Goal: Information Seeking & Learning: Learn about a topic

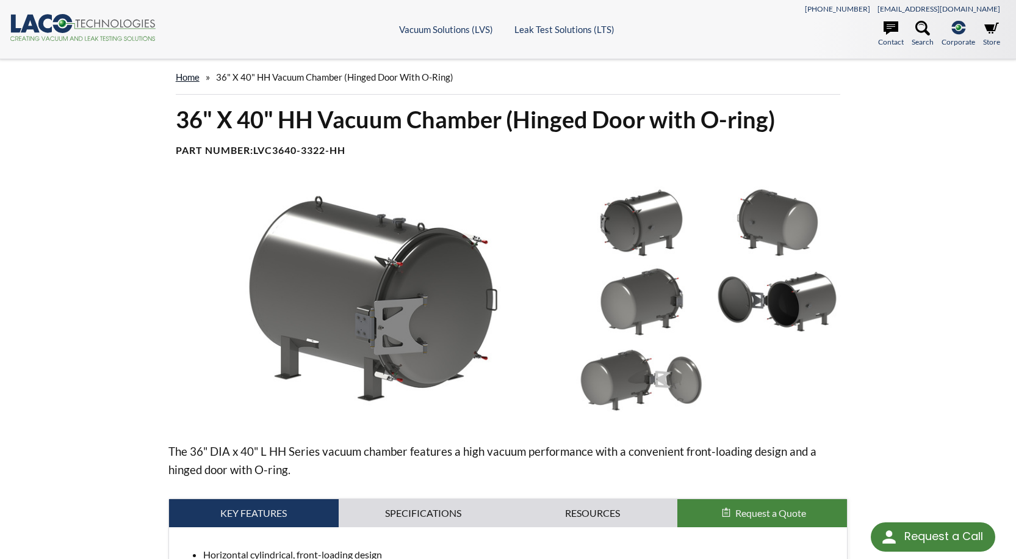
click at [192, 73] on link "home" at bounding box center [188, 76] width 24 height 11
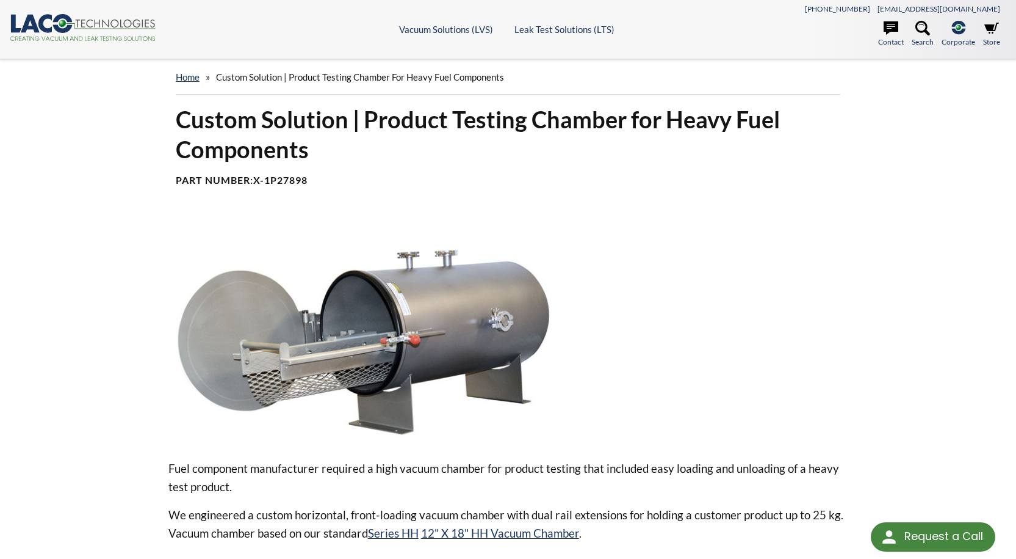
drag, startPoint x: 242, startPoint y: 74, endPoint x: 219, endPoint y: 77, distance: 23.3
click at [242, 74] on span "Custom Solution | Product Testing Chamber for Heavy Fuel Components" at bounding box center [360, 76] width 288 height 11
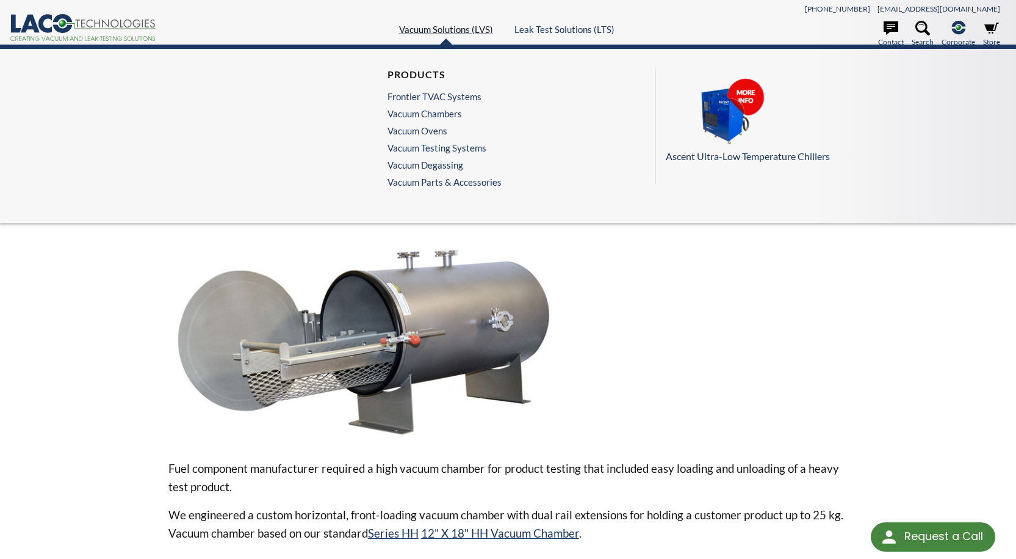
click at [445, 25] on link "Vacuum Solutions (LVS)" at bounding box center [446, 29] width 94 height 11
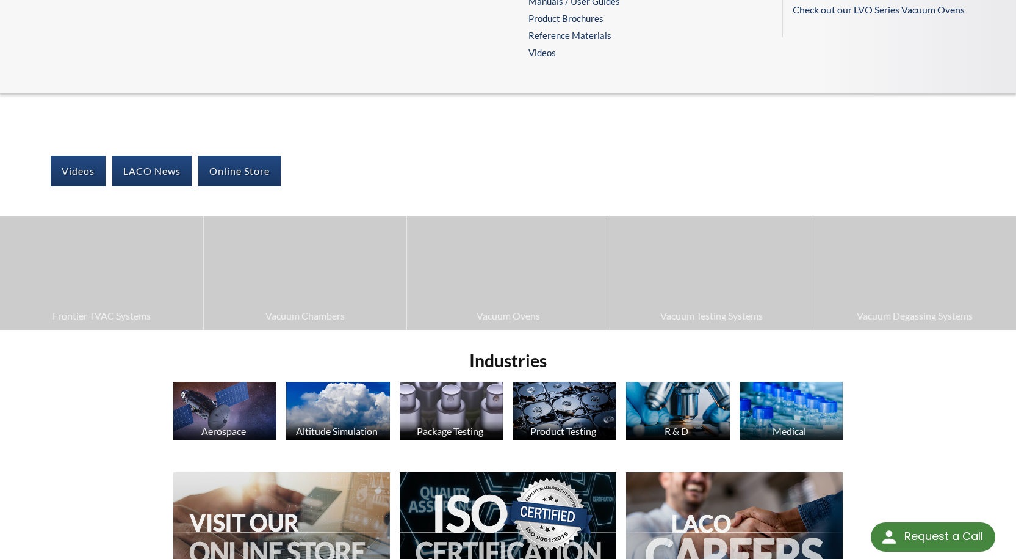
scroll to position [122, 0]
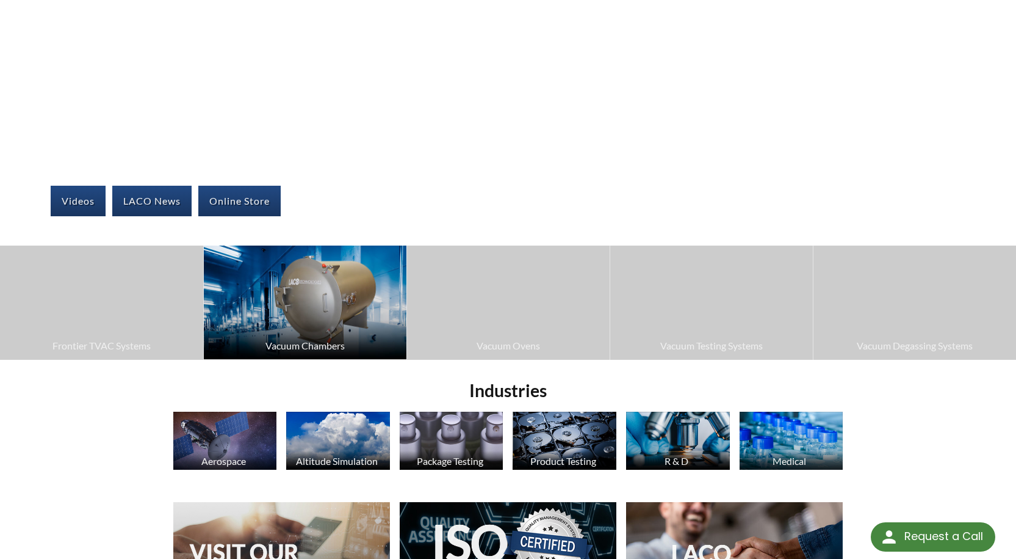
click at [276, 321] on img at bounding box center [305, 302] width 203 height 114
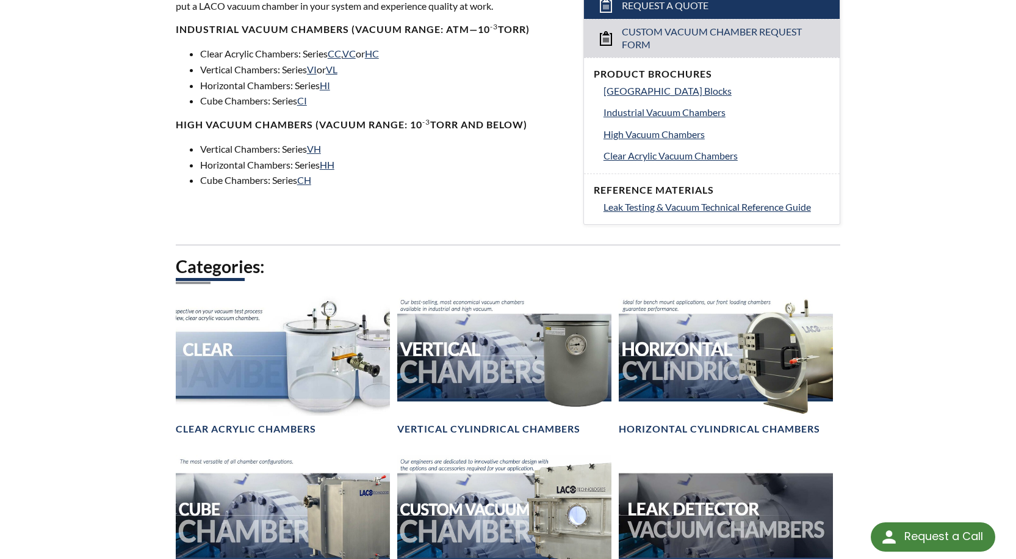
scroll to position [549, 0]
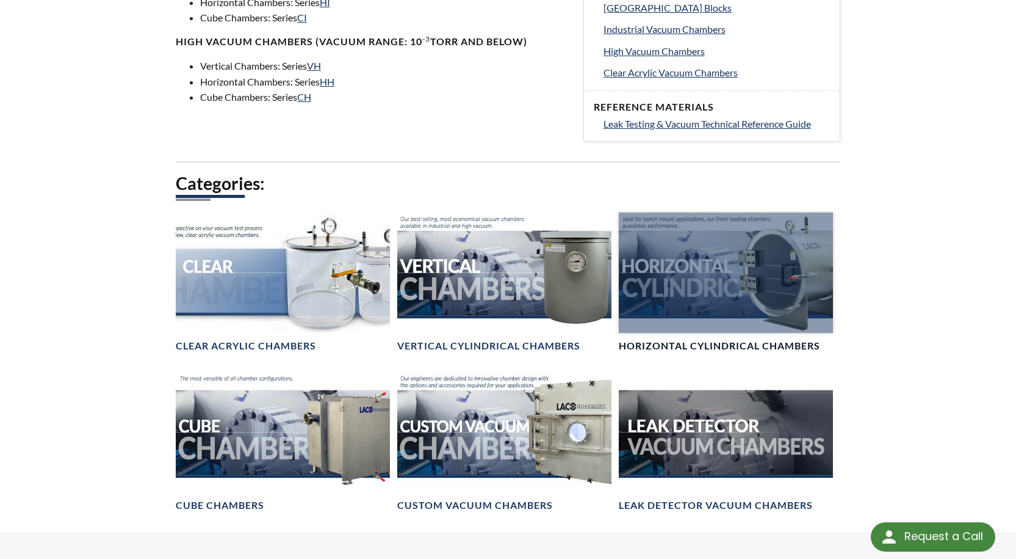
click at [752, 331] on div at bounding box center [726, 272] width 214 height 120
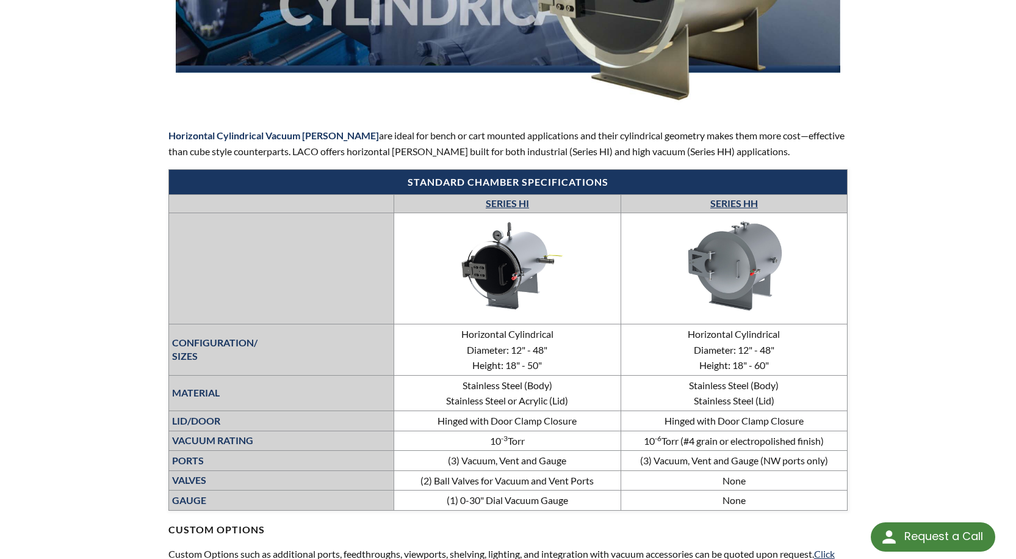
scroll to position [672, 0]
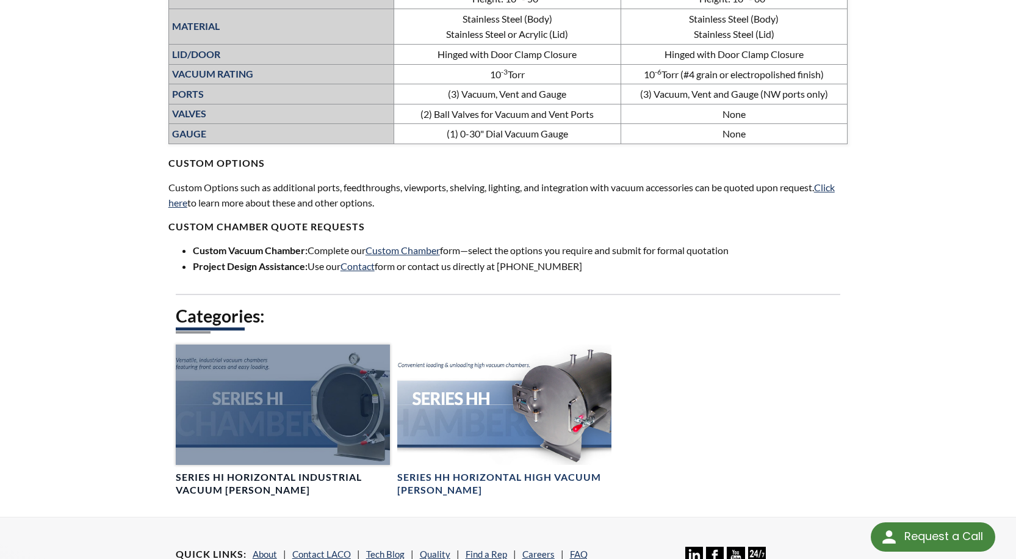
click at [274, 392] on div at bounding box center [283, 404] width 214 height 120
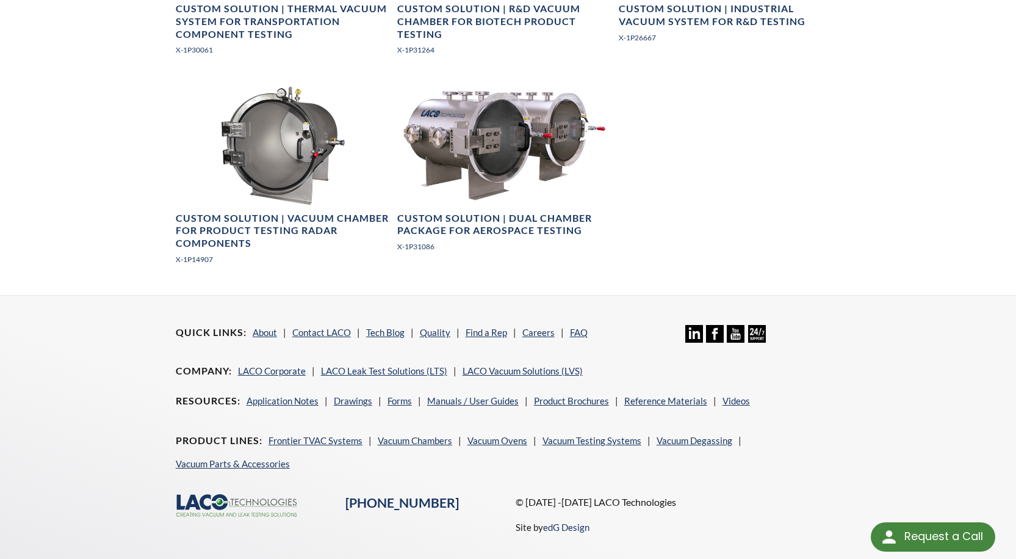
scroll to position [1648, 0]
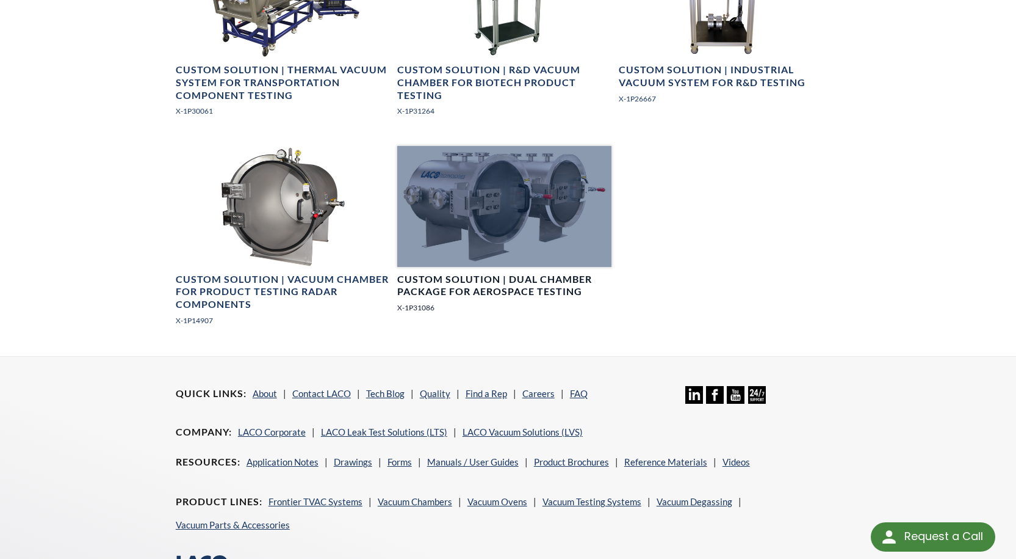
click at [507, 203] on div at bounding box center [504, 206] width 214 height 120
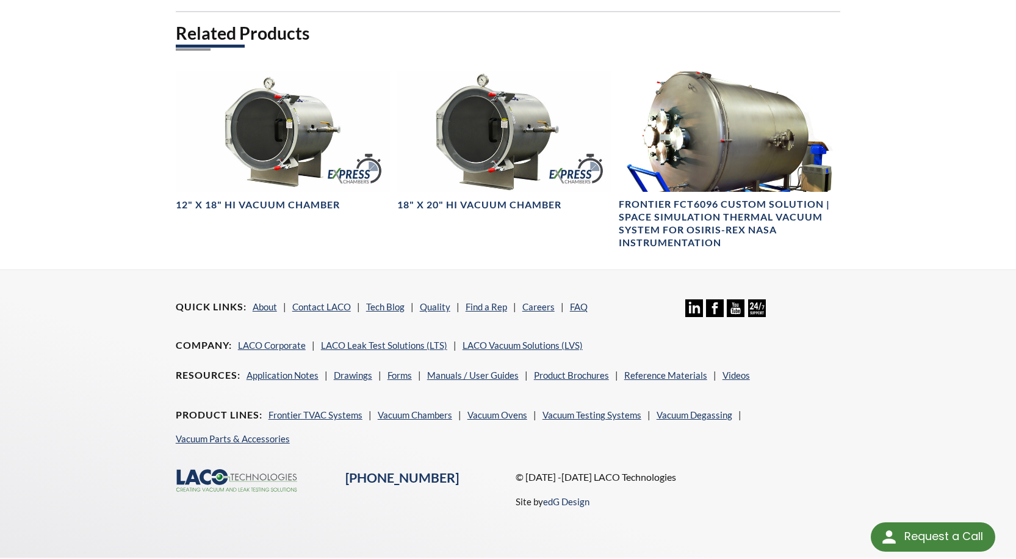
scroll to position [654, 0]
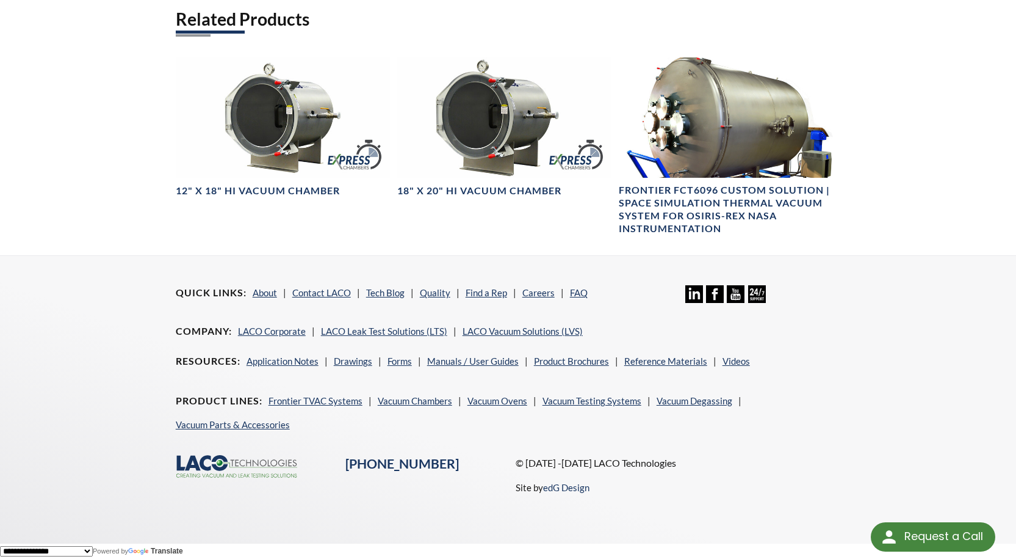
click at [480, 223] on div "Related Products 12" X 18" HI Vacuum Chamber 18" X 20" HI Vacuum Chamber Fronti…" at bounding box center [508, 131] width 665 height 247
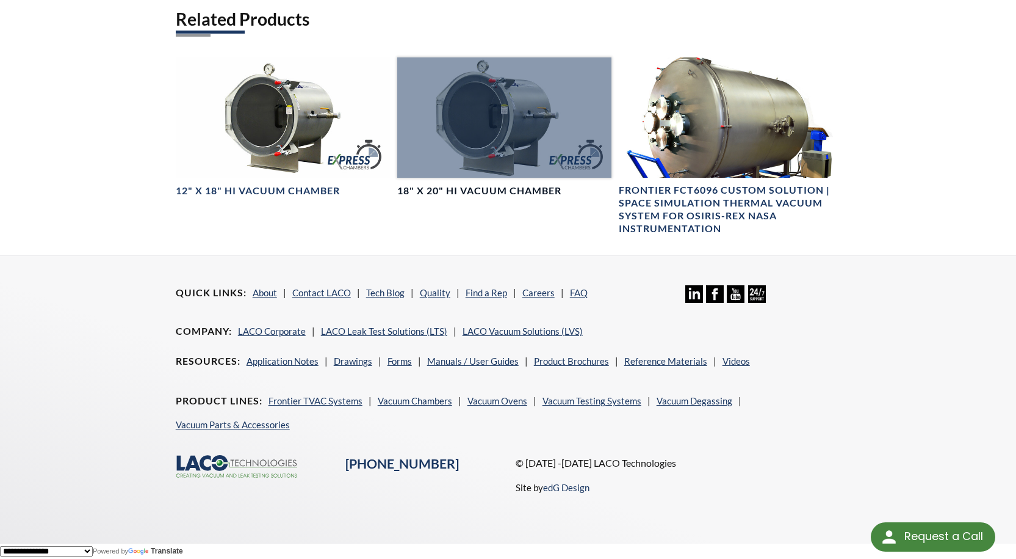
click at [471, 137] on div at bounding box center [504, 117] width 214 height 120
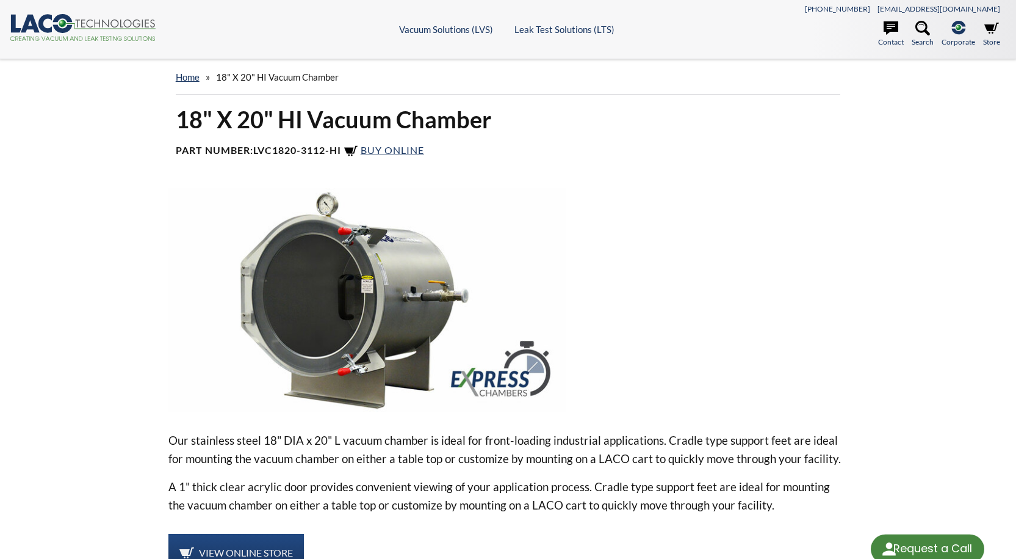
select select "Language Translate Widget"
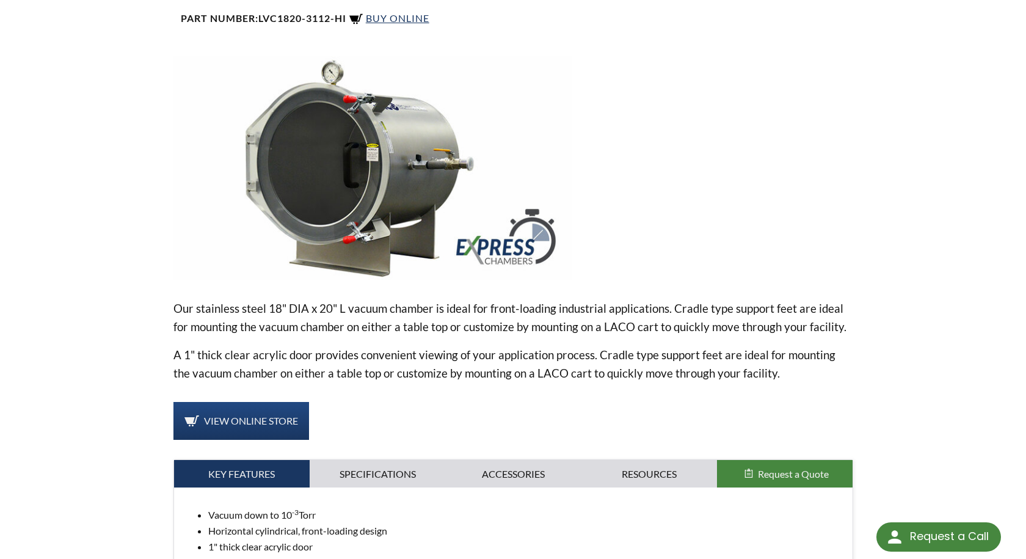
scroll to position [122, 0]
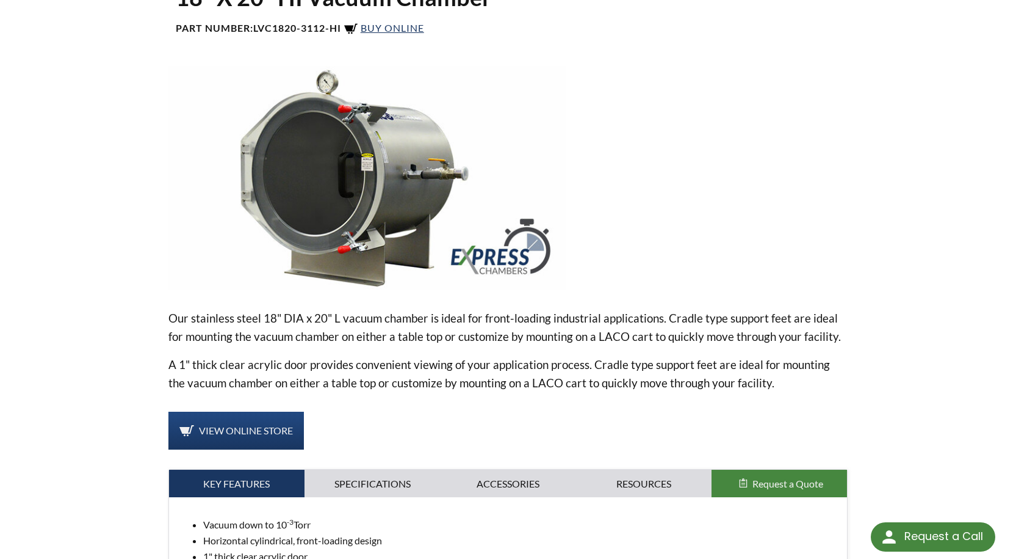
click at [283, 168] on img at bounding box center [367, 177] width 398 height 223
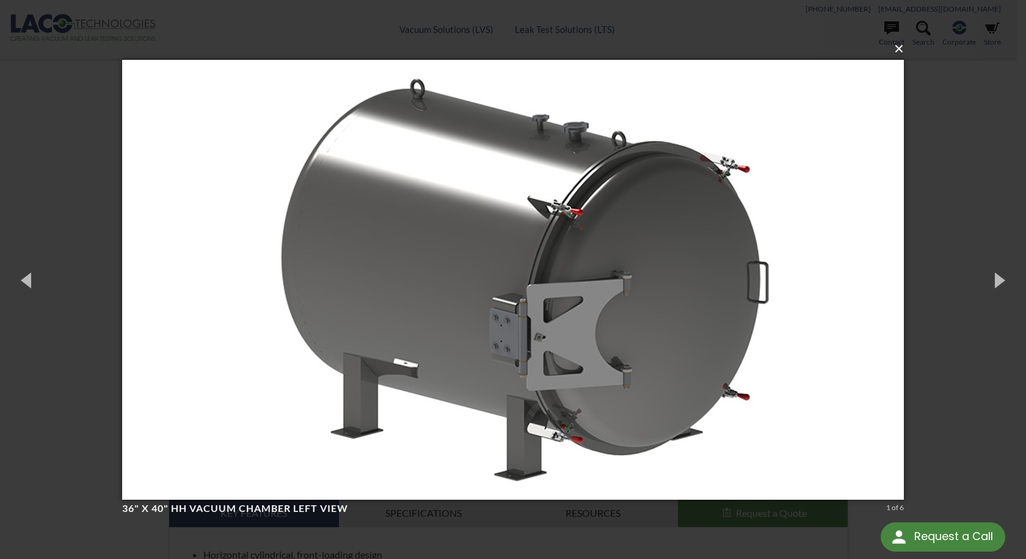
click at [903, 56] on button "×" at bounding box center [516, 48] width 781 height 27
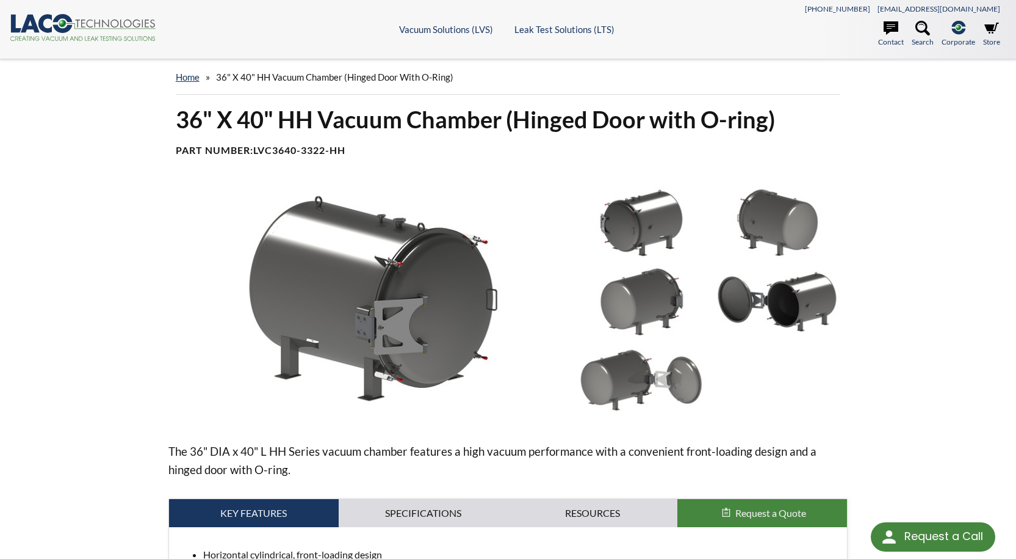
click at [871, 318] on div "36" X 40" HH Vacuum Chamber (Hinged Door with O-ring) Part Number: LVC3640-3322…" at bounding box center [508, 506] width 781 height 805
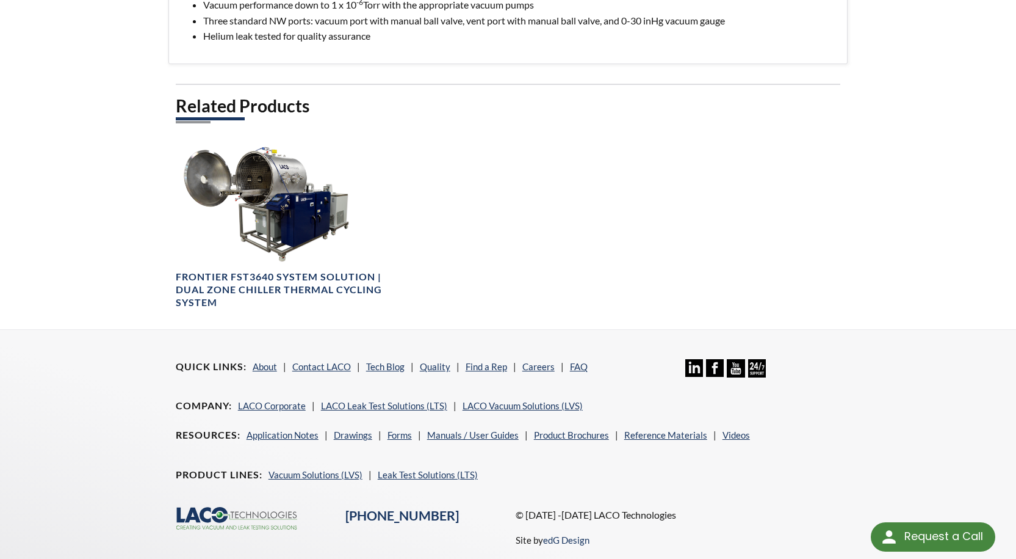
scroll to position [634, 0]
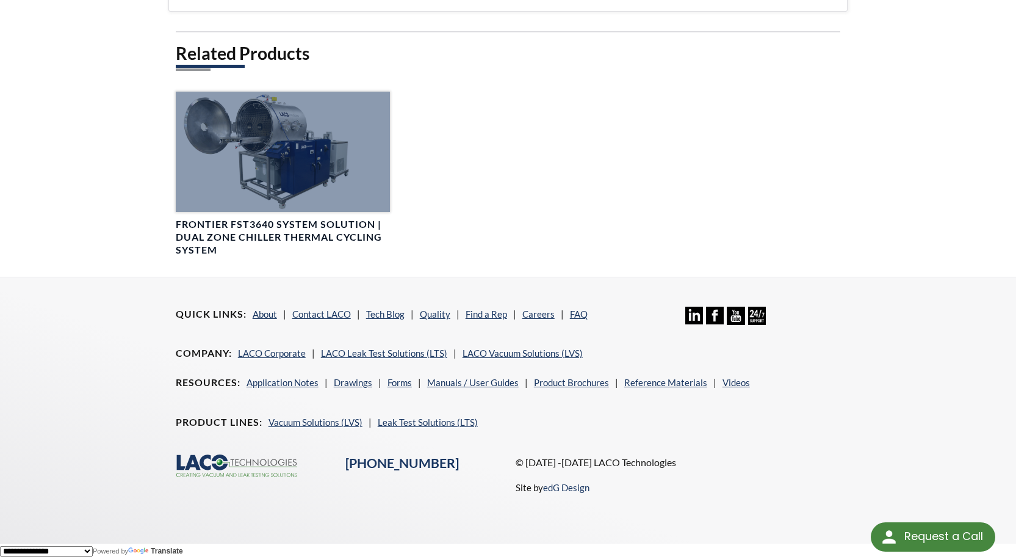
click at [345, 236] on h4 "Frontier FST3640 System Solution | Dual Zone Chiller Thermal Cycling System" at bounding box center [283, 237] width 214 height 38
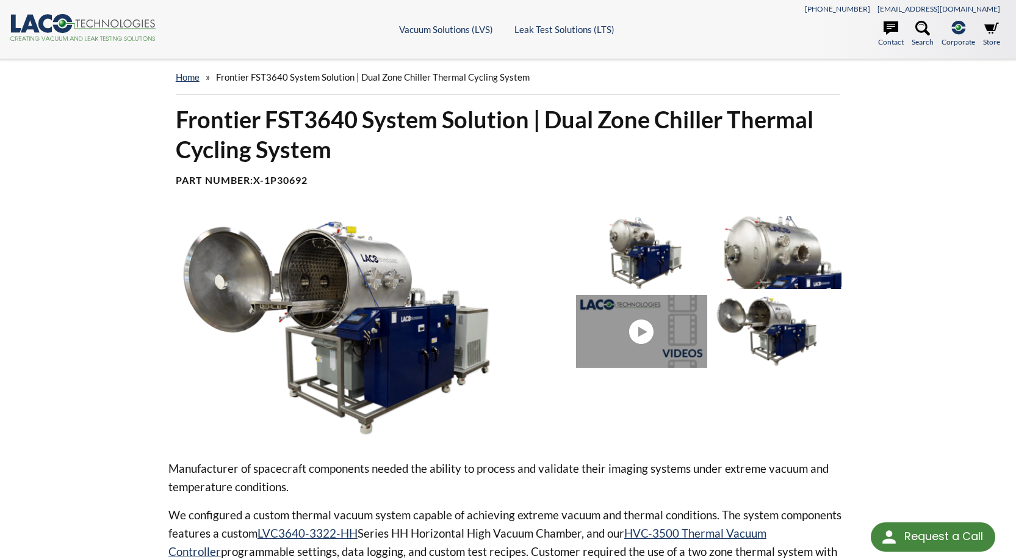
click at [793, 256] on img at bounding box center [777, 252] width 130 height 73
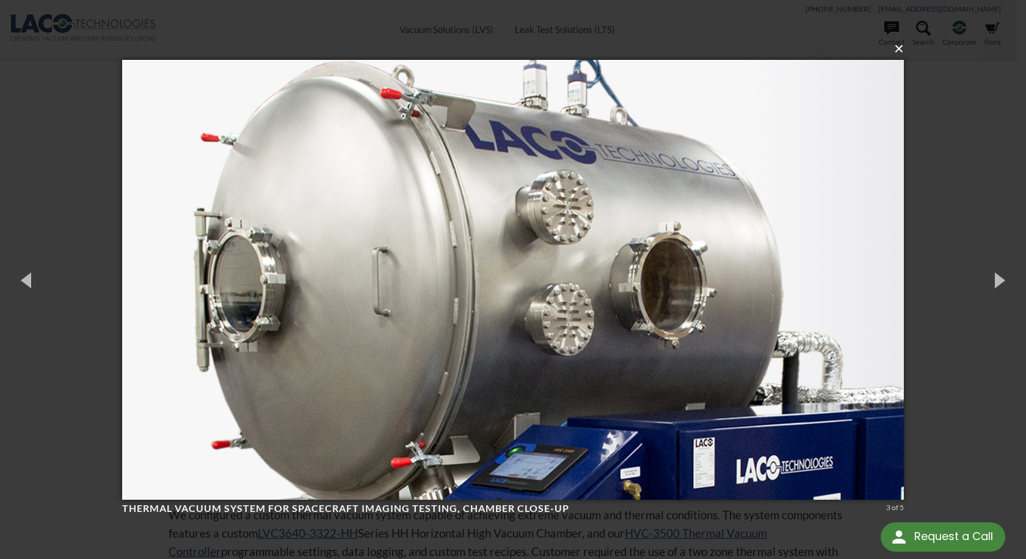
click at [900, 48] on button "×" at bounding box center [516, 48] width 781 height 27
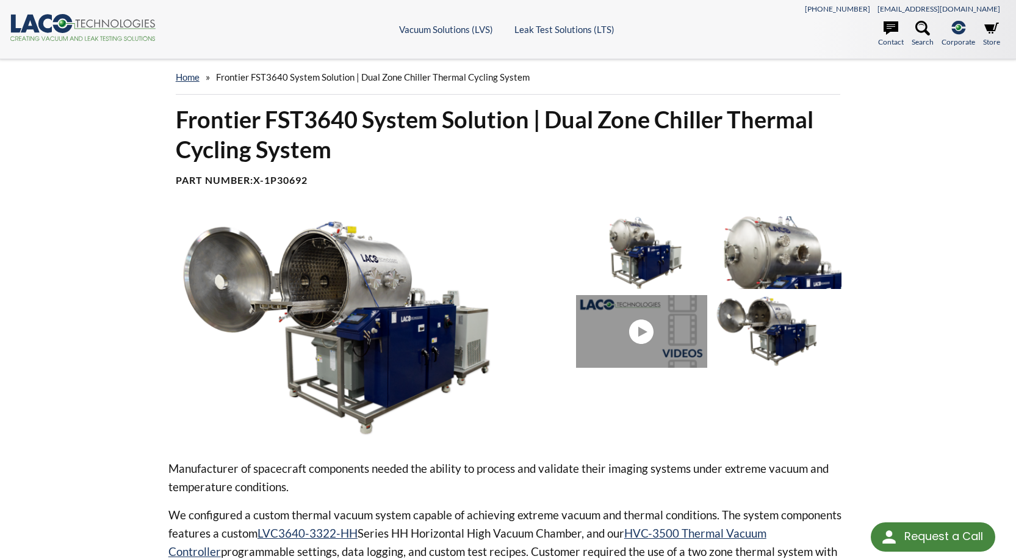
click at [645, 253] on img at bounding box center [641, 252] width 130 height 73
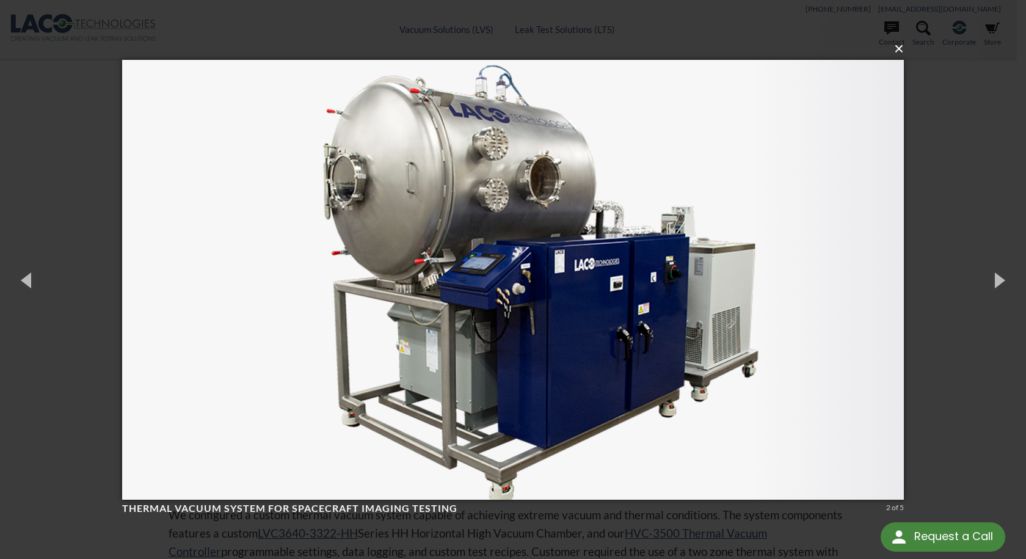
click at [900, 54] on button "×" at bounding box center [516, 48] width 781 height 27
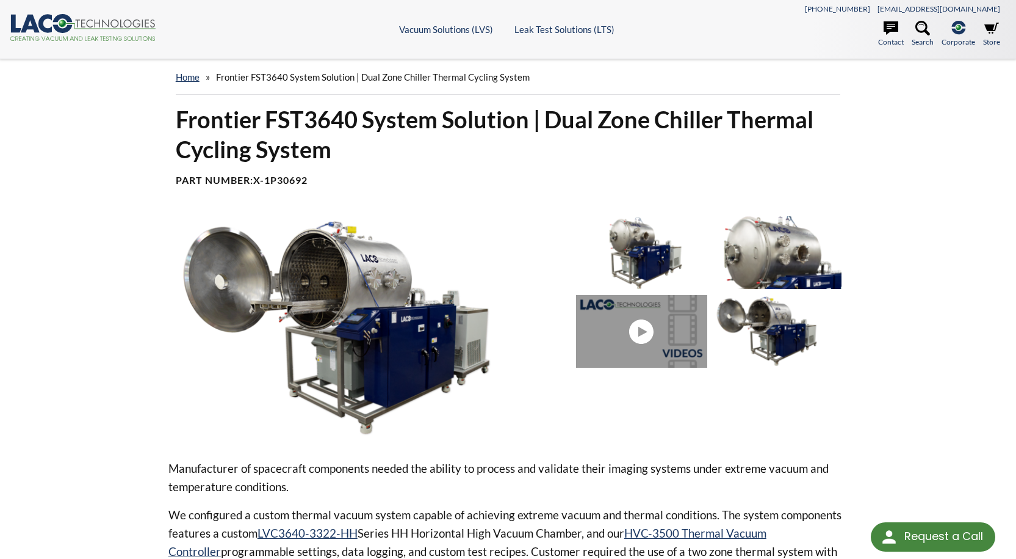
click at [759, 358] on img at bounding box center [777, 331] width 130 height 73
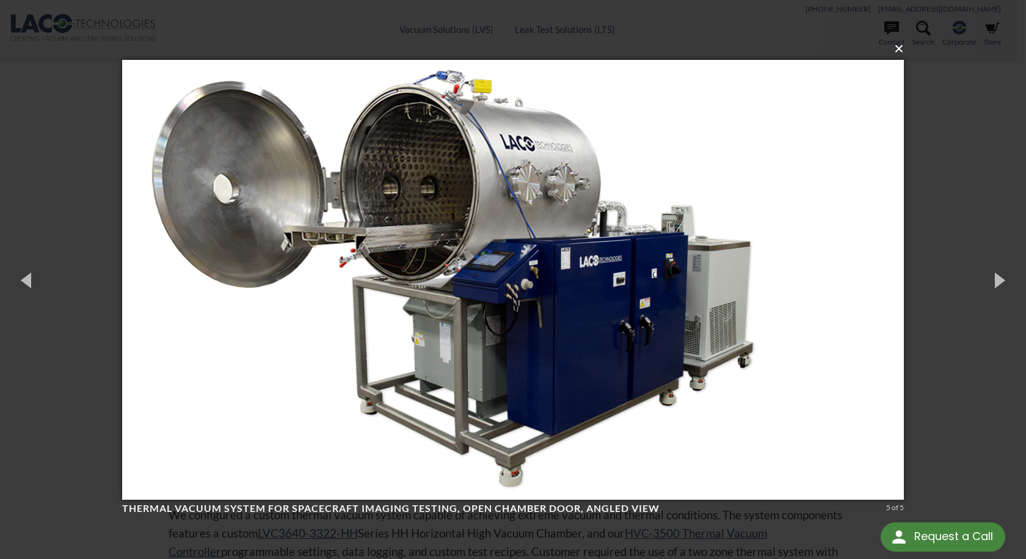
click at [903, 48] on button "×" at bounding box center [516, 48] width 781 height 27
